Goal: Task Accomplishment & Management: Manage account settings

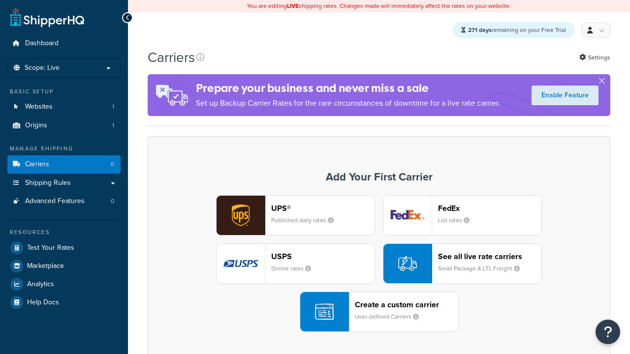
click at [379, 264] on div "UPS® Published daily rates FedEx List rates USPS Online rates See all live rate…" at bounding box center [379, 263] width 442 height 137
click at [379, 312] on div "Create a custom carrier User-defined Carriers" at bounding box center [406, 312] width 103 height 24
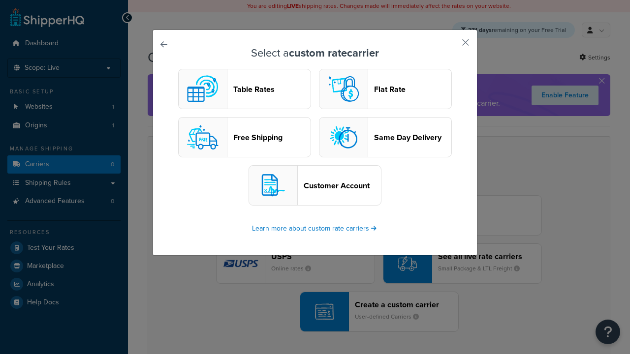
click at [244, 90] on header "Table Rates" at bounding box center [271, 89] width 77 height 9
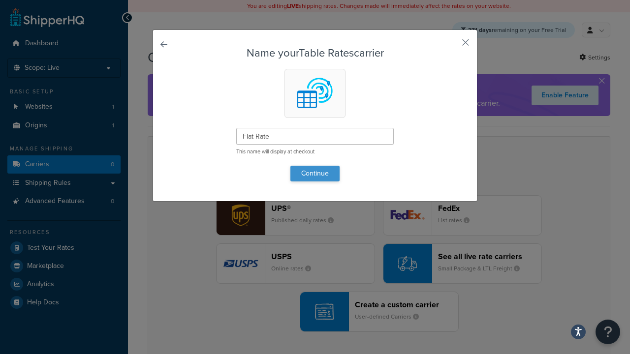
type input "Flat Rate"
click at [315, 173] on button "Continue" at bounding box center [314, 174] width 49 height 16
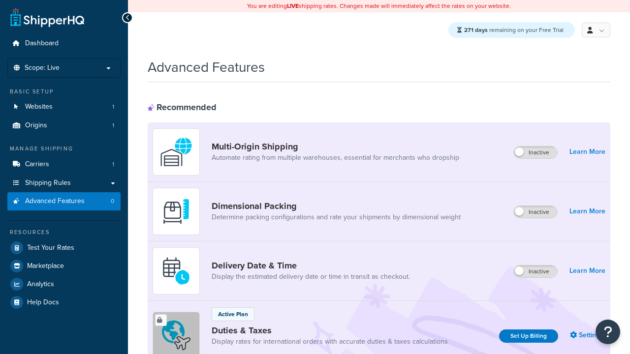
scroll to position [320, 0]
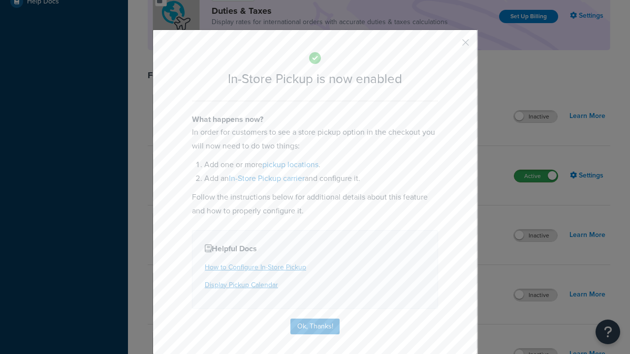
scroll to position [0, 0]
click at [451, 46] on button "button" at bounding box center [451, 46] width 2 height 2
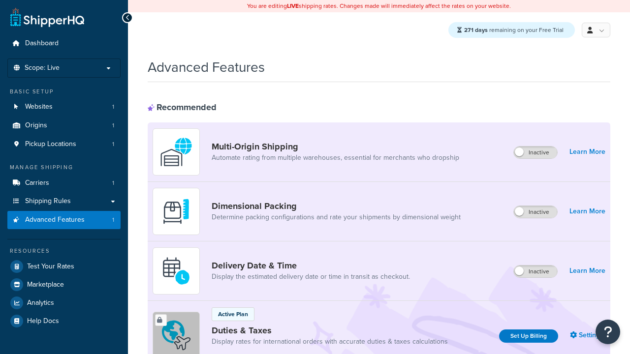
select select "inline"
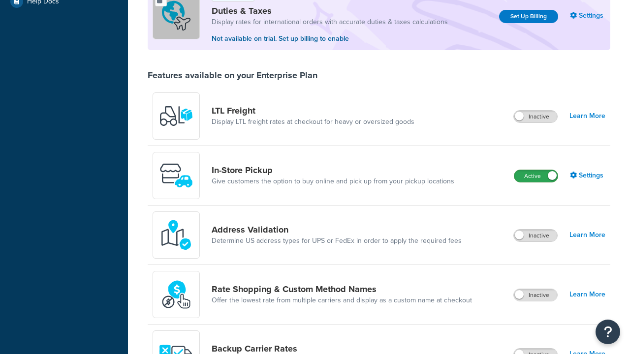
scroll to position [301, 0]
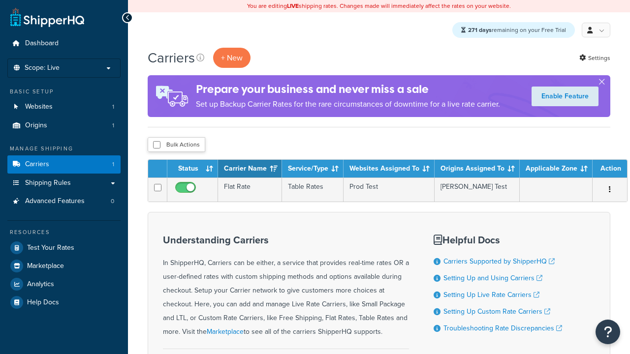
click at [156, 146] on input "checkbox" at bounding box center [156, 144] width 7 height 7
checkbox input "true"
click at [0, 0] on button "Delete" at bounding box center [0, 0] width 0 height 0
